Goal: Task Accomplishment & Management: Use online tool/utility

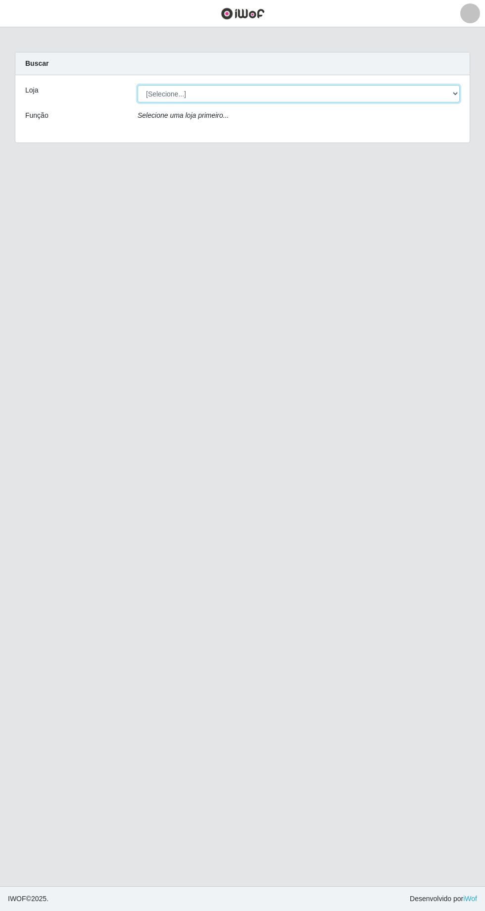
click at [448, 97] on select "[Selecione...] Extrabom - [GEOGRAPHIC_DATA] 28 [GEOGRAPHIC_DATA]" at bounding box center [299, 93] width 322 height 17
select select "456"
click at [138, 85] on select "[Selecione...] Extrabom - [GEOGRAPHIC_DATA] 28 [GEOGRAPHIC_DATA]" at bounding box center [299, 93] width 322 height 17
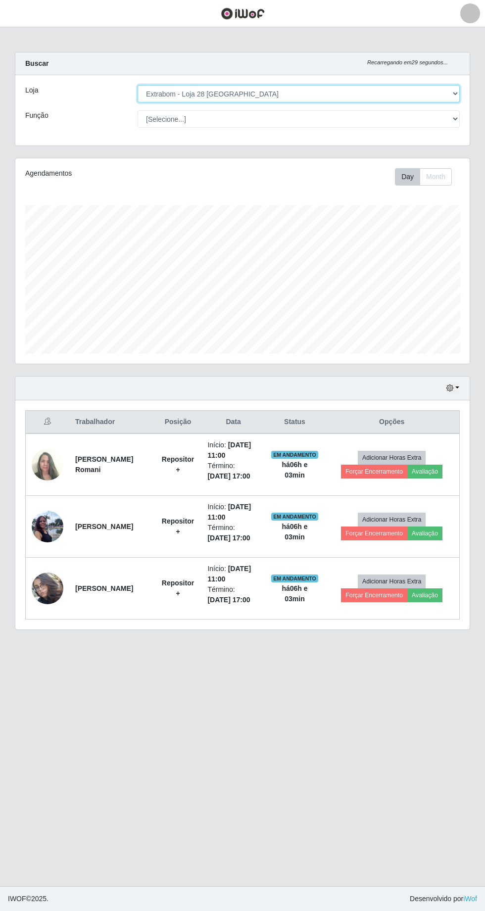
scroll to position [205, 454]
click at [376, 592] on button "Forçar Encerramento" at bounding box center [374, 595] width 66 height 14
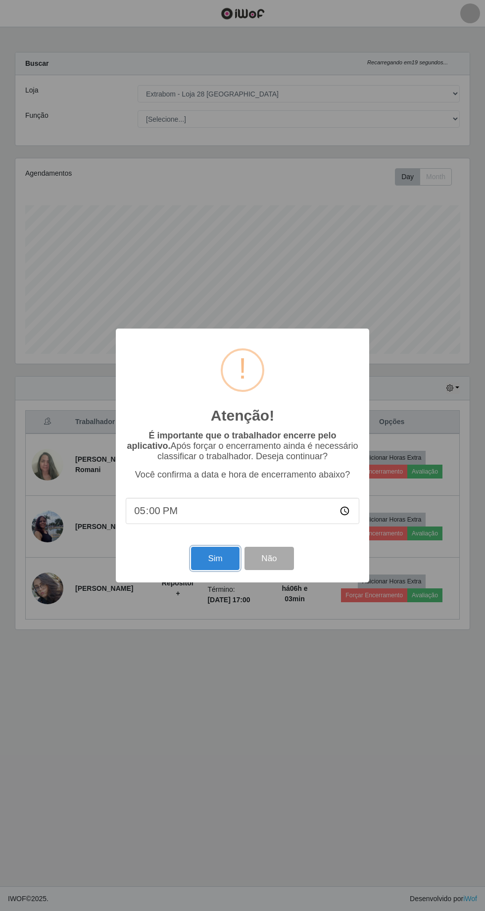
click at [215, 558] on button "Sim" at bounding box center [215, 558] width 48 height 23
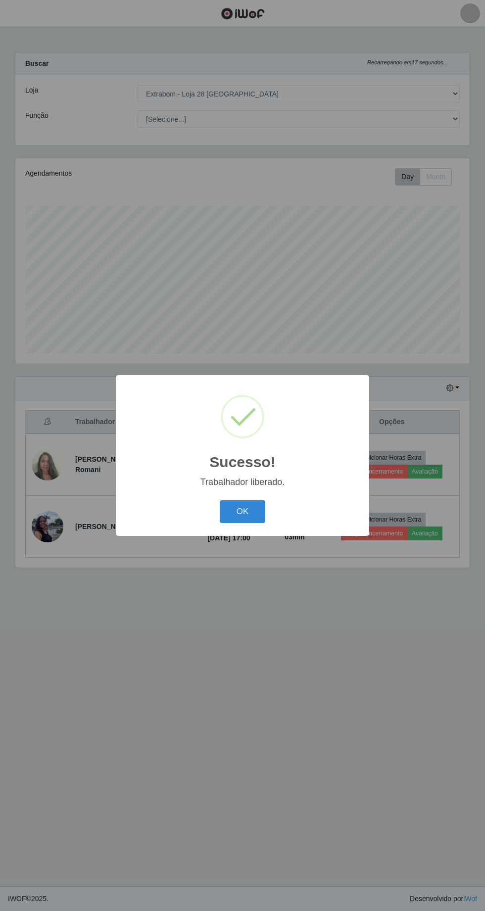
click at [242, 512] on button "OK" at bounding box center [243, 511] width 46 height 23
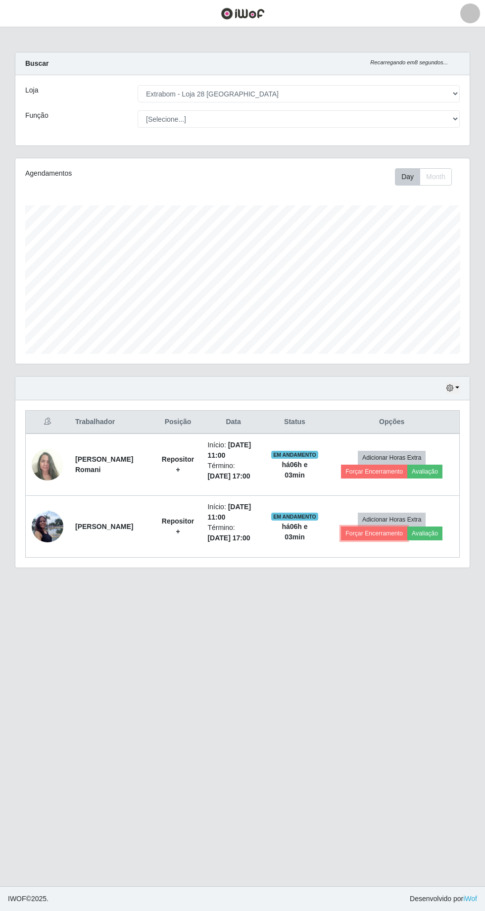
click at [358, 536] on button "Forçar Encerramento" at bounding box center [374, 534] width 66 height 14
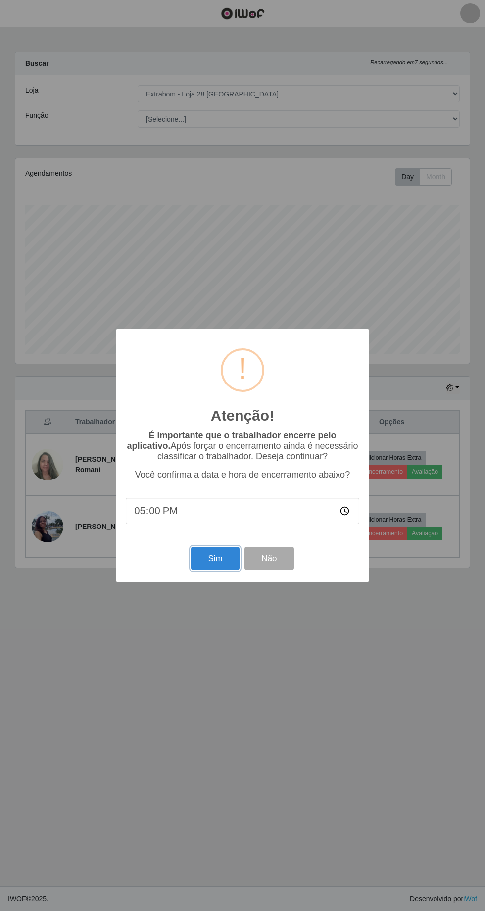
click at [205, 559] on button "Sim" at bounding box center [215, 558] width 48 height 23
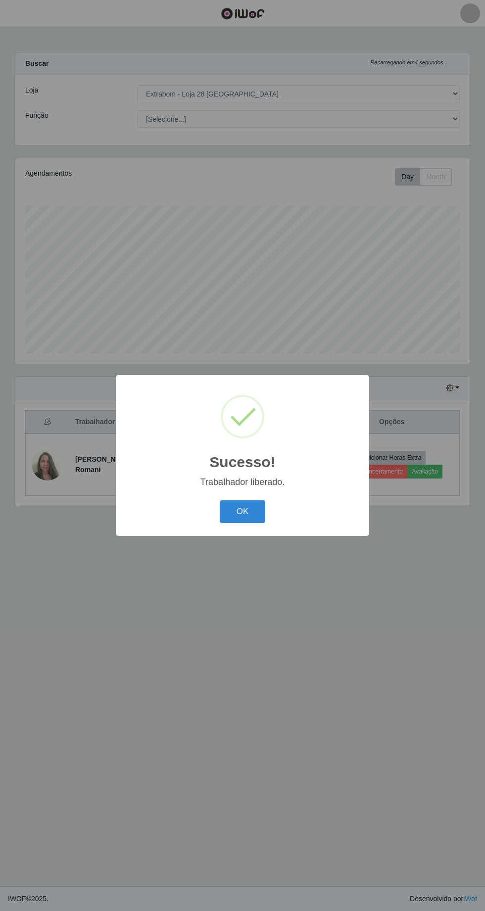
click at [242, 511] on button "OK" at bounding box center [243, 511] width 46 height 23
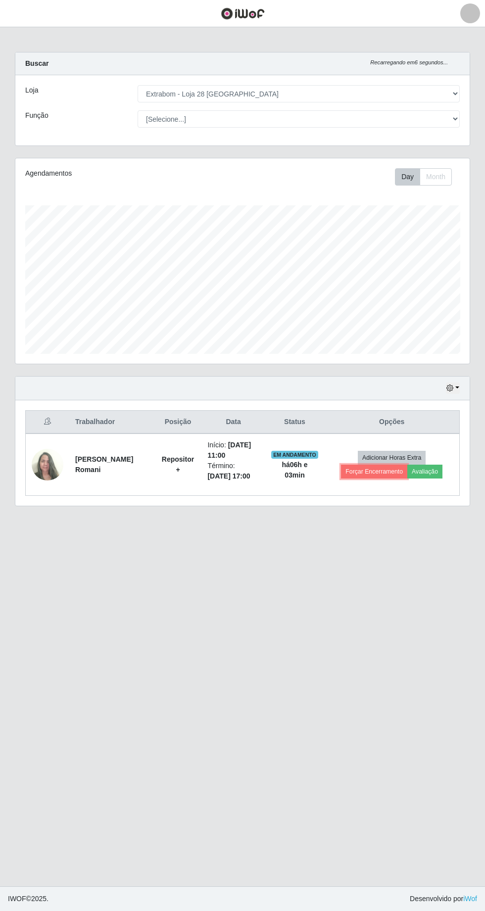
click at [365, 469] on button "Forçar Encerramento" at bounding box center [374, 472] width 66 height 14
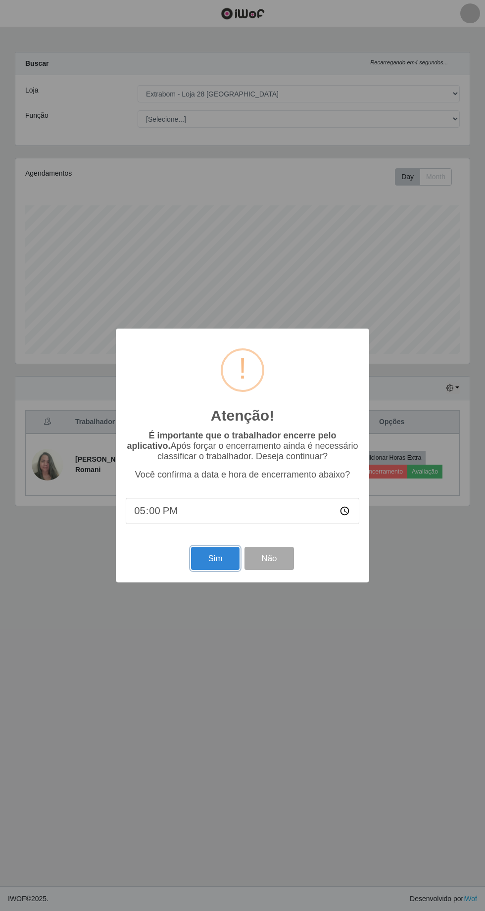
click at [207, 562] on button "Sim" at bounding box center [215, 558] width 48 height 23
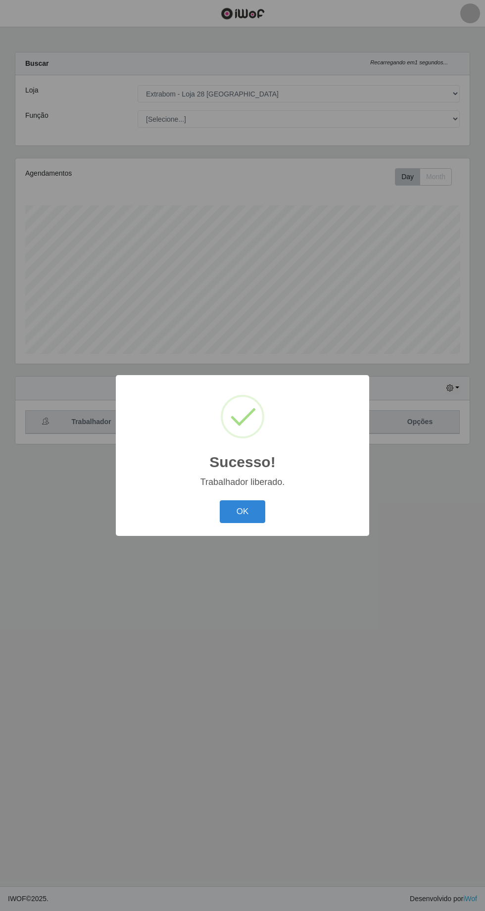
click at [243, 512] on button "OK" at bounding box center [243, 511] width 46 height 23
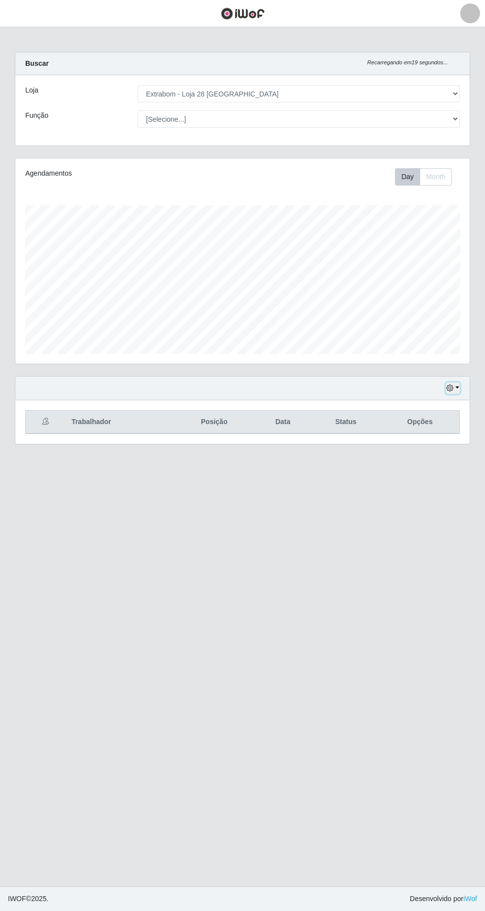
click at [447, 389] on icon "button" at bounding box center [449, 388] width 7 height 7
click at [337, 694] on main "Carregando... Buscar Recarregando em 15 segundos... Loja [Selecione...] Extrabo…" at bounding box center [242, 456] width 485 height 859
